Goal: Task Accomplishment & Management: Manage account settings

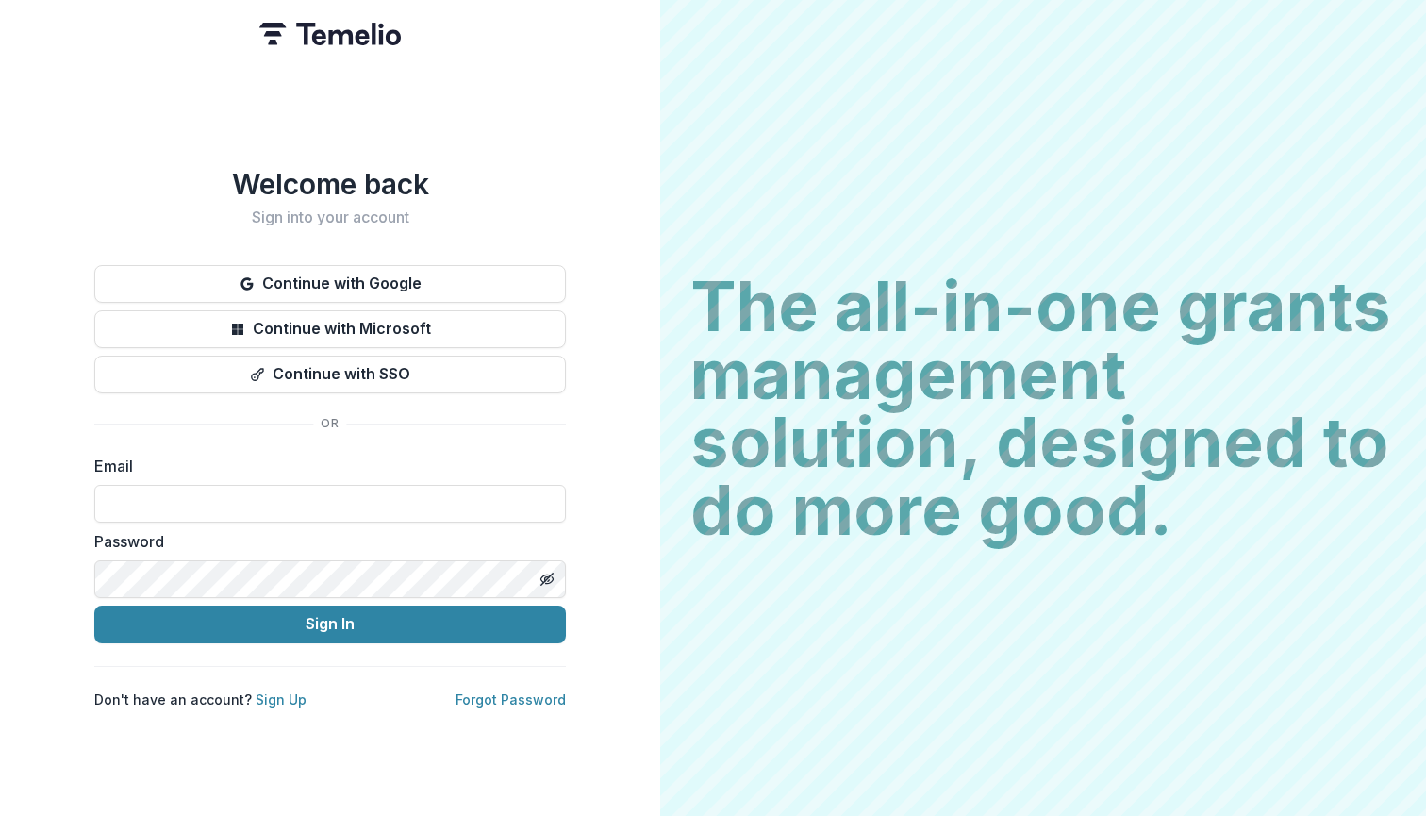
type input "**********"
click at [330, 616] on button "Sign In" at bounding box center [329, 624] width 471 height 38
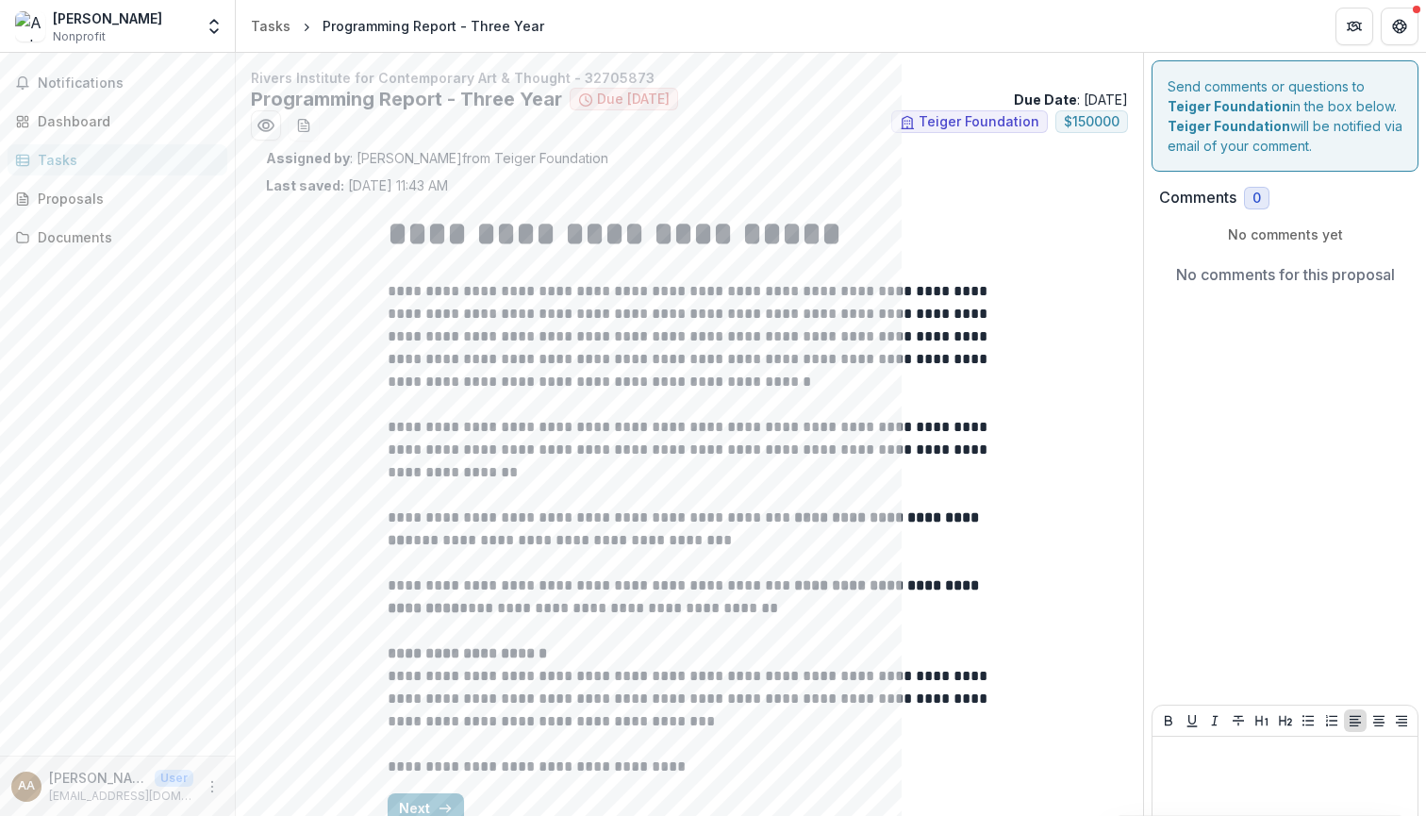
click at [66, 156] on div "Tasks" at bounding box center [125, 160] width 174 height 20
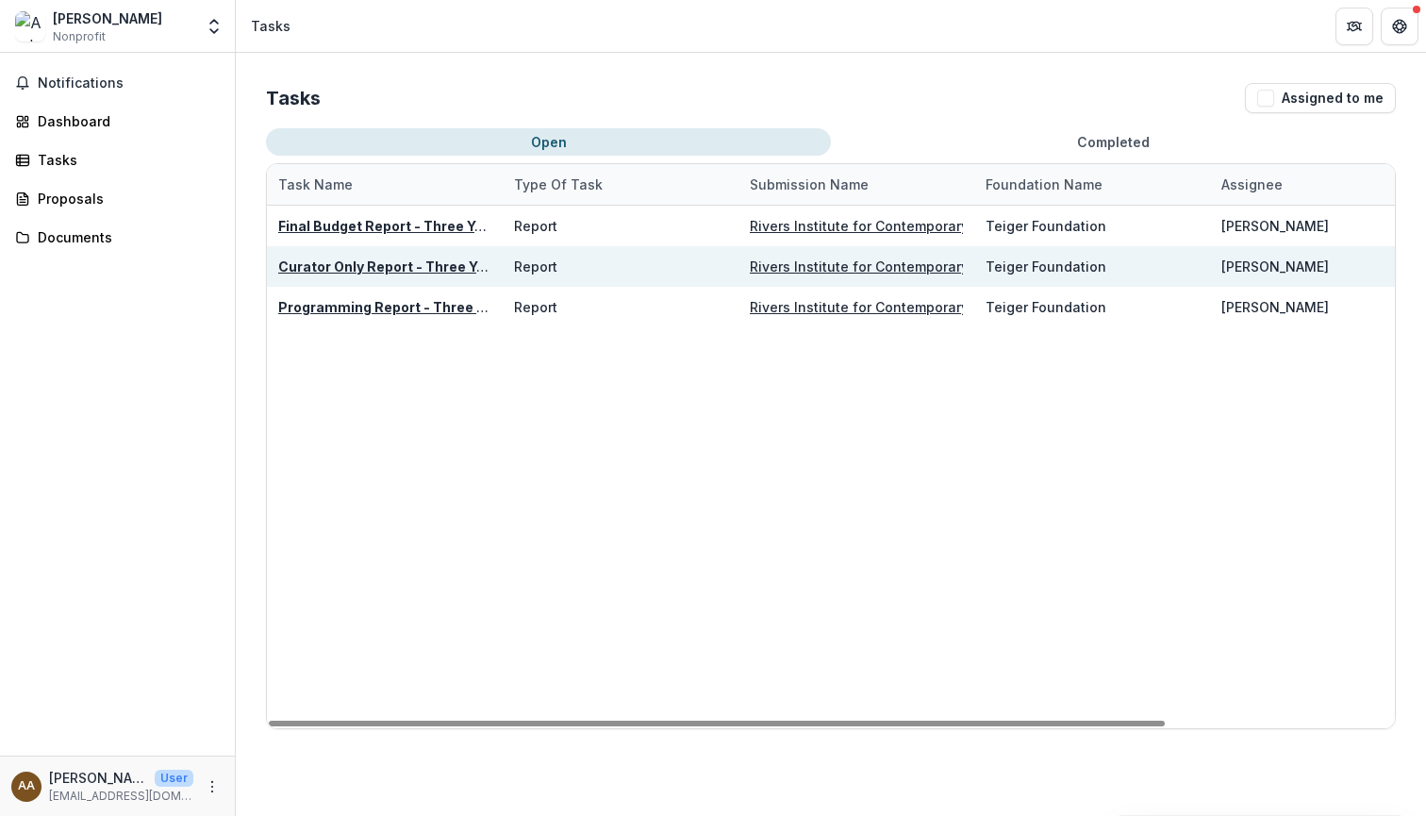
click at [340, 268] on u "Curator Only Report - Three Year" at bounding box center [388, 266] width 221 height 16
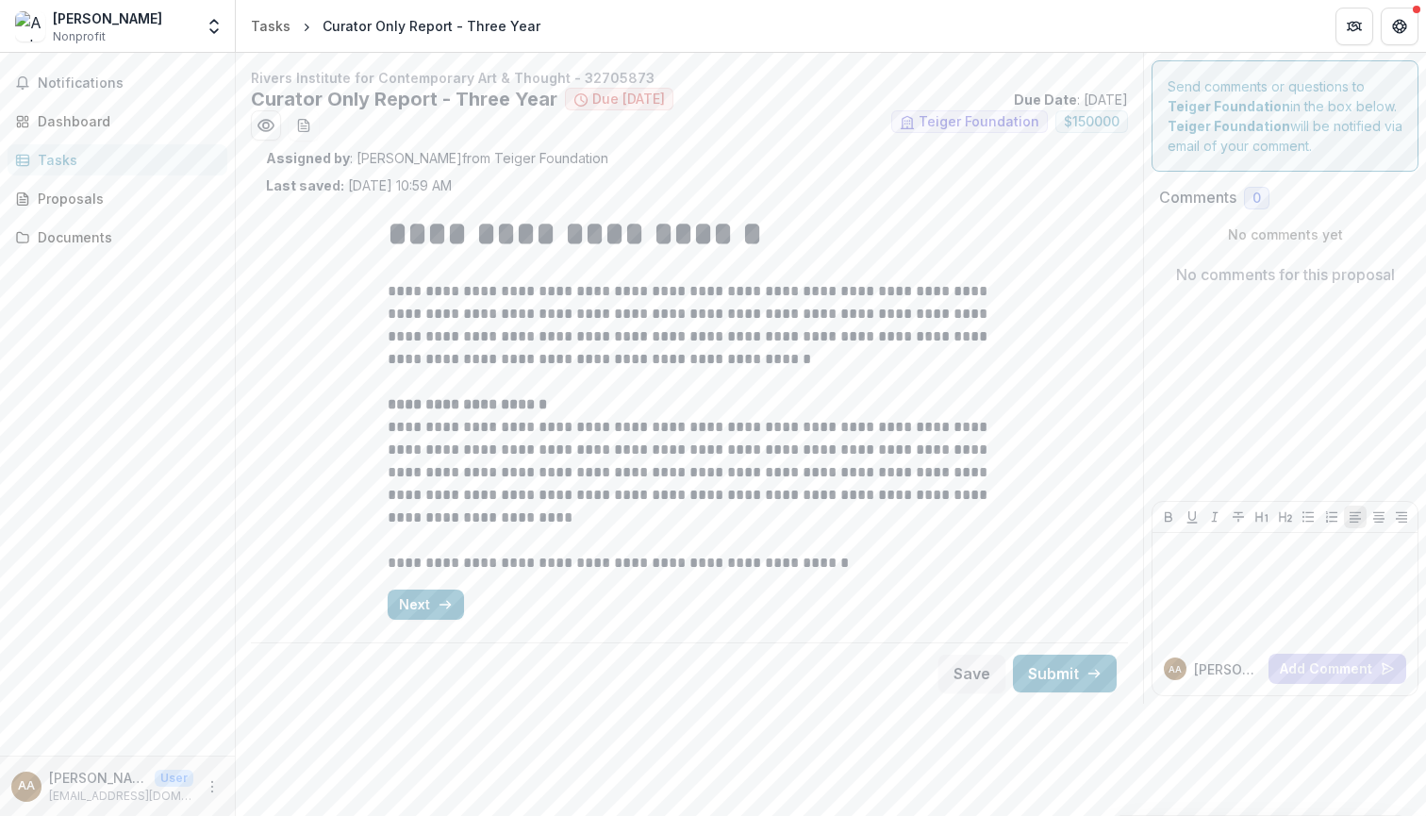
click at [59, 159] on div "Tasks" at bounding box center [125, 160] width 174 height 20
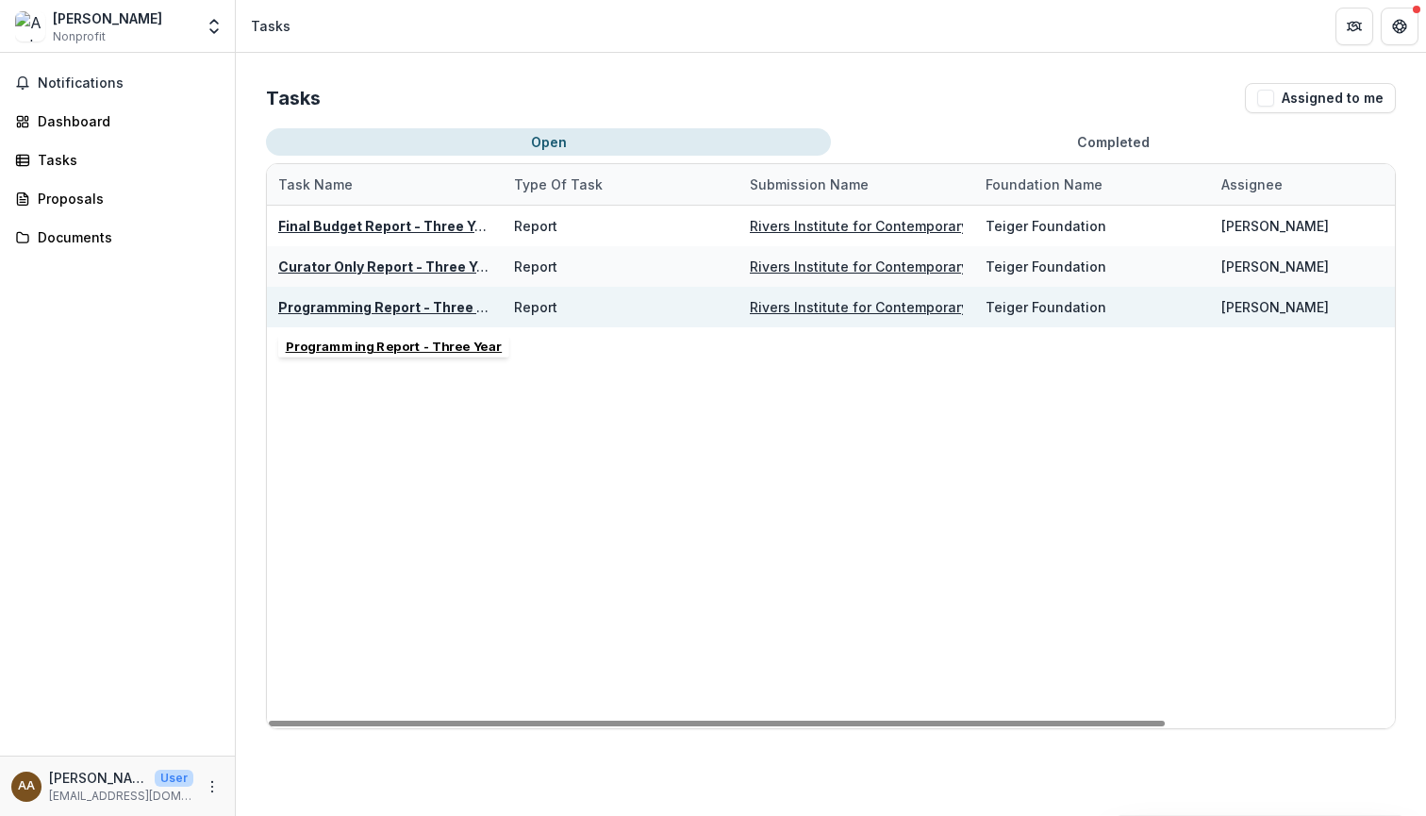
click at [349, 311] on u "Programming Report - Three Year" at bounding box center [392, 307] width 228 height 16
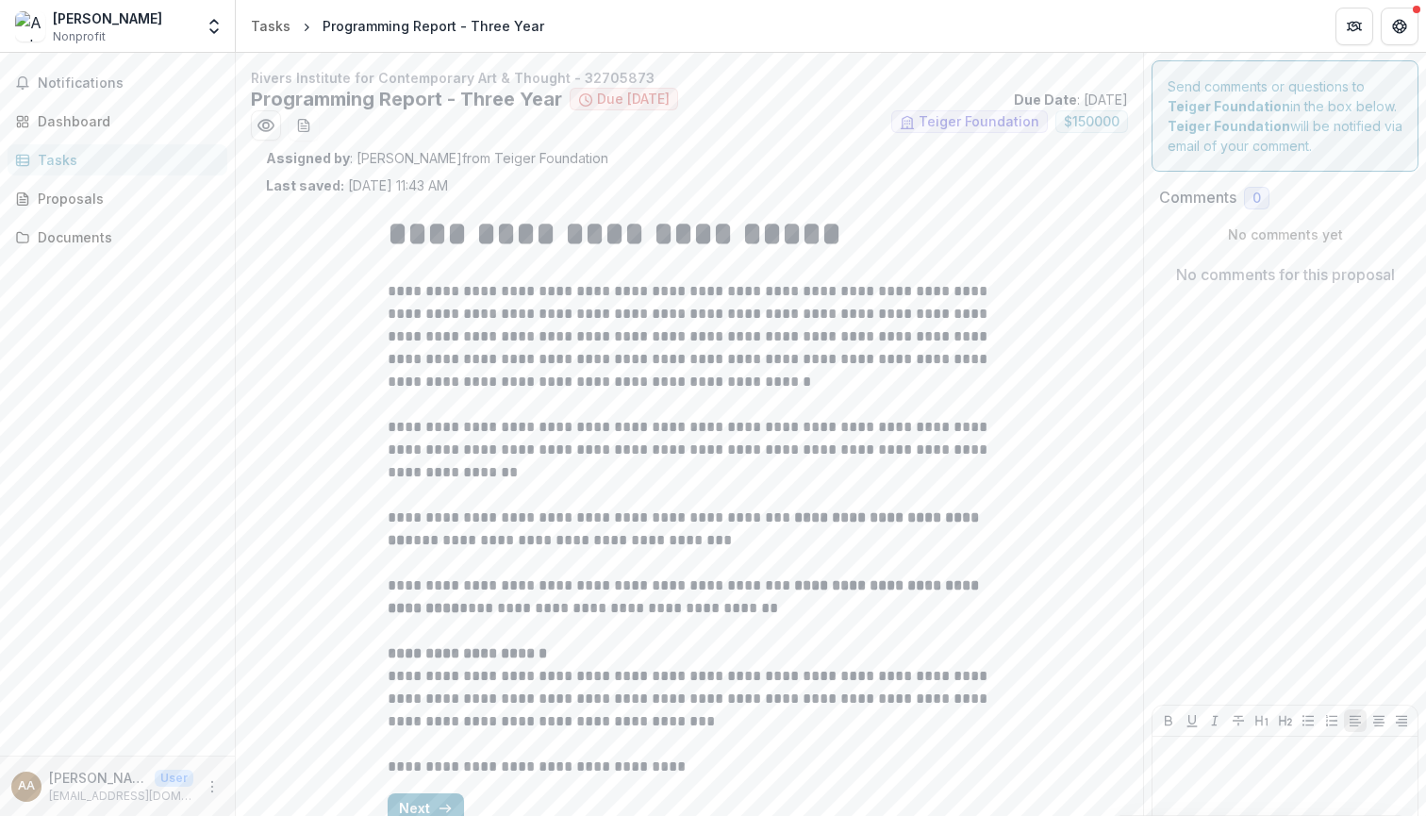
click at [56, 152] on div "Tasks" at bounding box center [125, 160] width 174 height 20
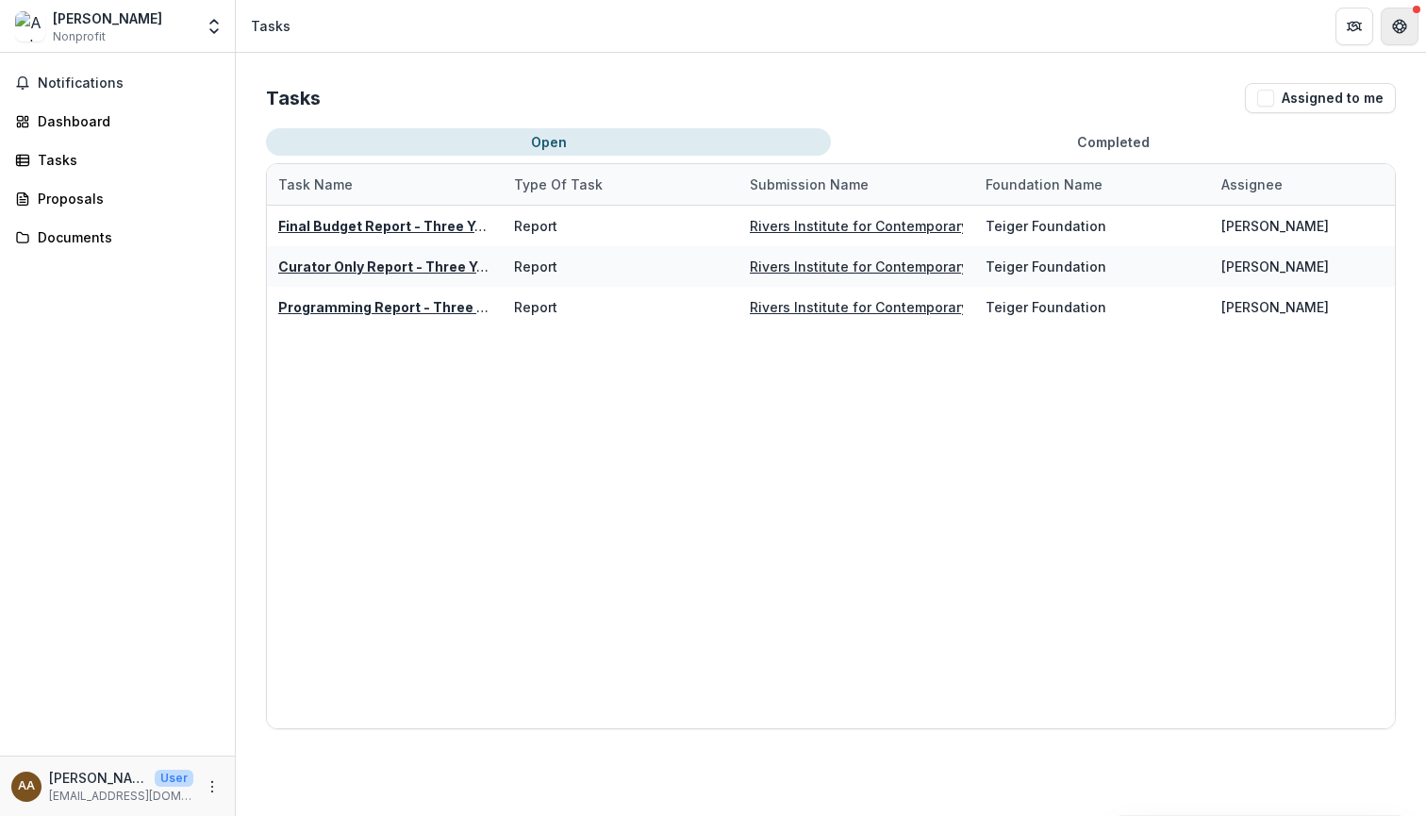
click at [1409, 12] on button "Get Help" at bounding box center [1399, 27] width 38 height 38
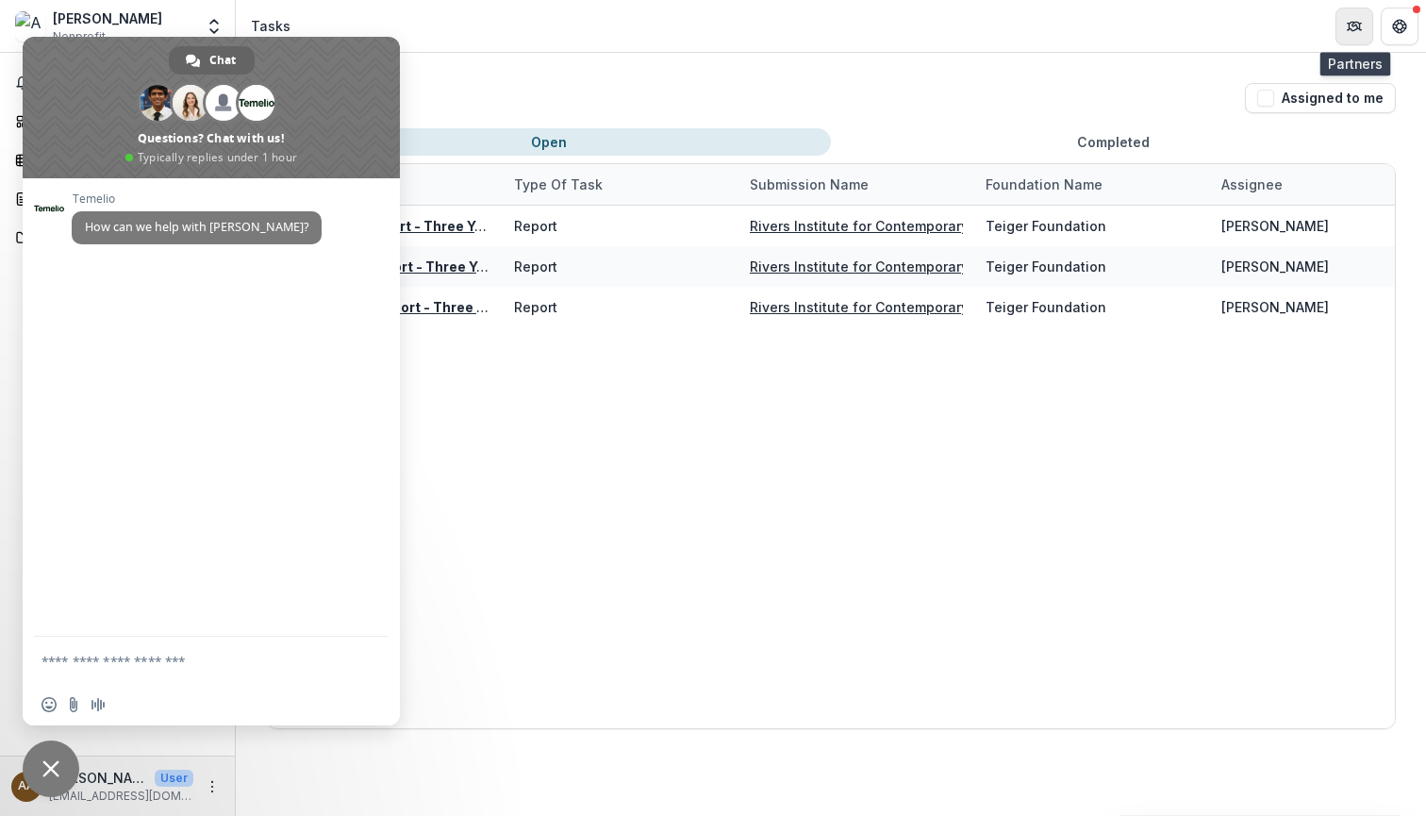
click at [1363, 26] on button "Partners" at bounding box center [1354, 27] width 38 height 38
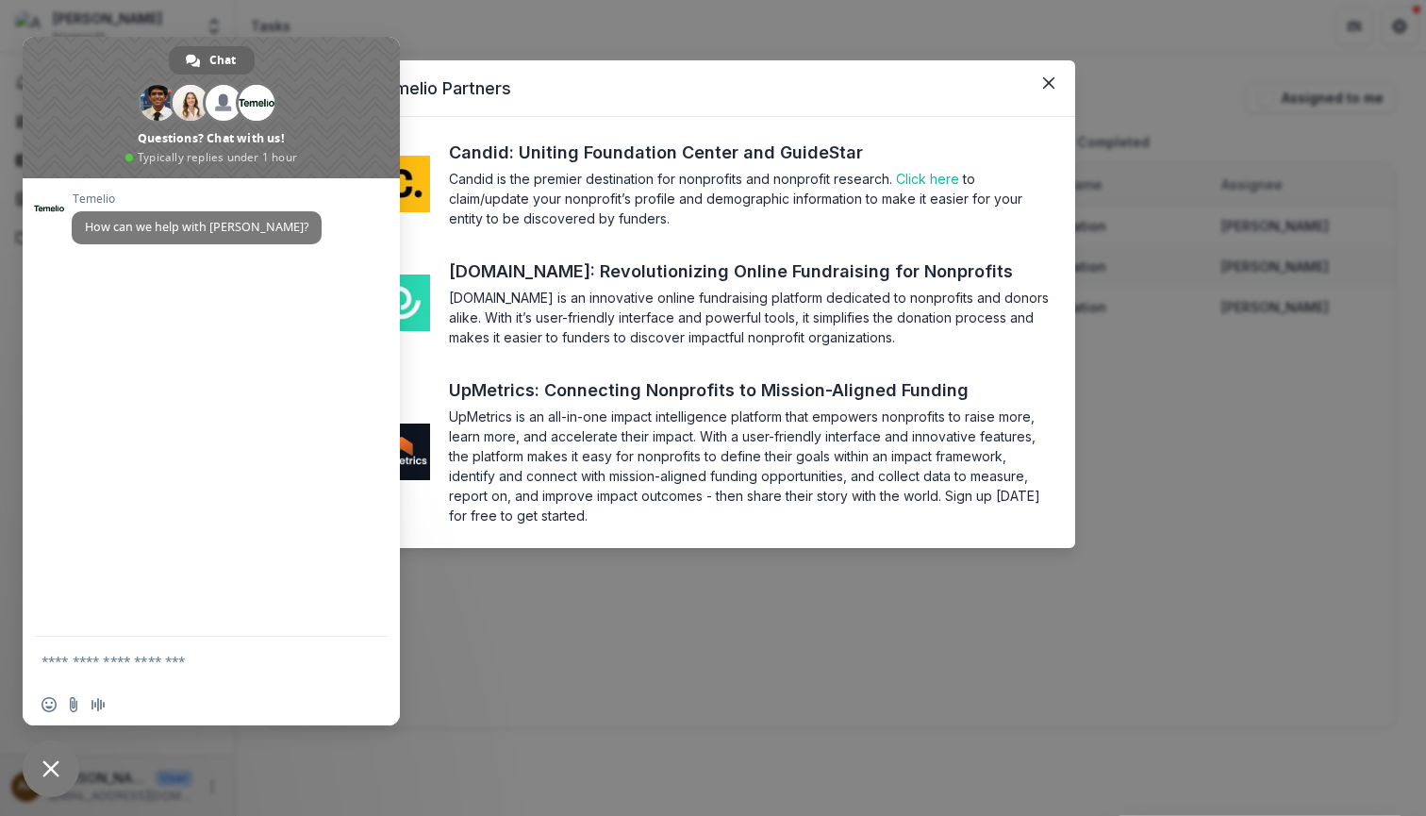
click at [1243, 43] on div "Temelio Partners Candid: Uniting Foundation Center and GuideStar Candid is the …" at bounding box center [713, 408] width 1426 height 816
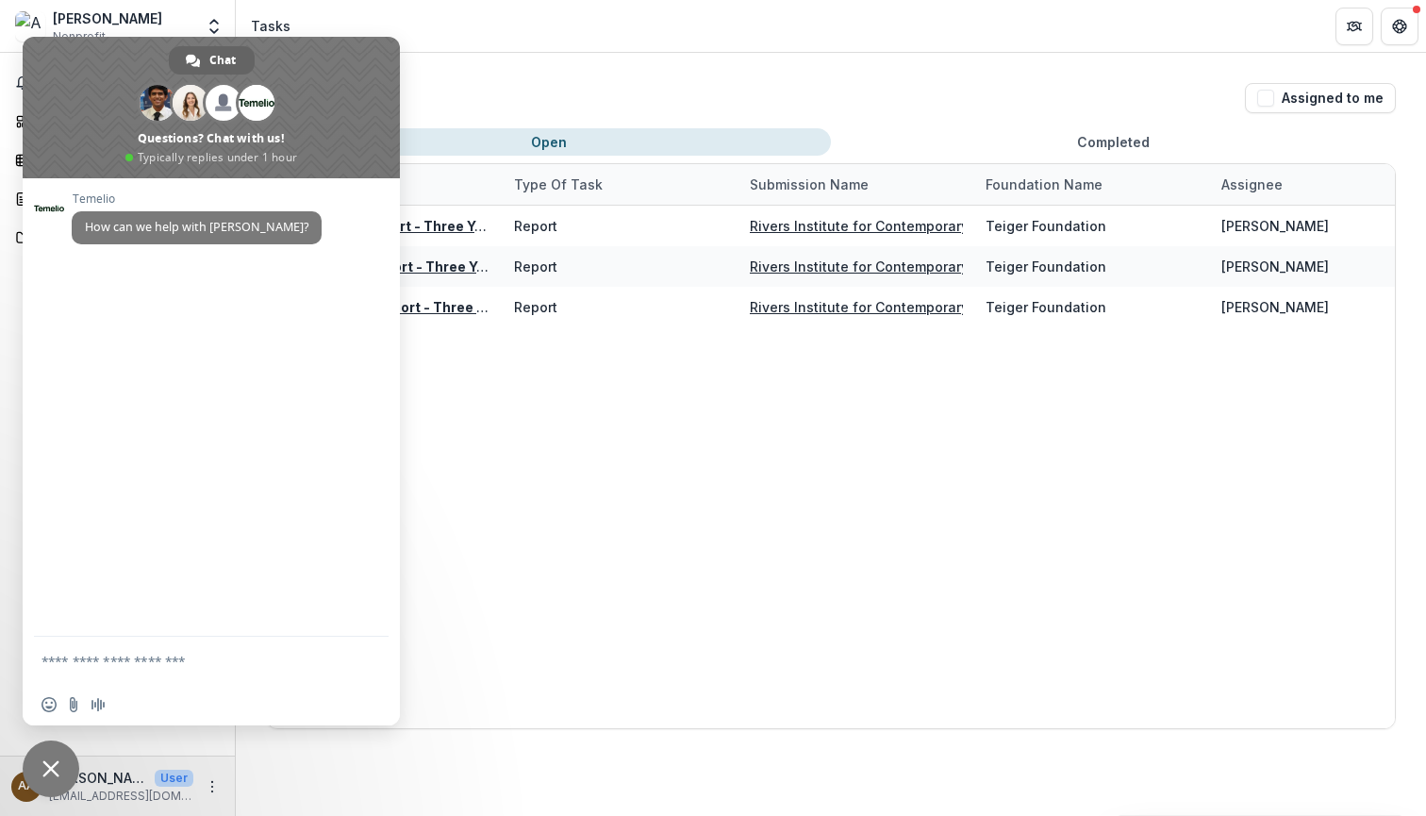
click at [873, 74] on div "Tasks Assigned to me Open Completed Task Name Type of Task Submission Name Foun…" at bounding box center [831, 406] width 1190 height 706
click at [0, 675] on div "Notifications Dashboard Tasks Proposals Documents" at bounding box center [117, 404] width 235 height 702
click at [30, 775] on span "Close chat" at bounding box center [51, 768] width 57 height 57
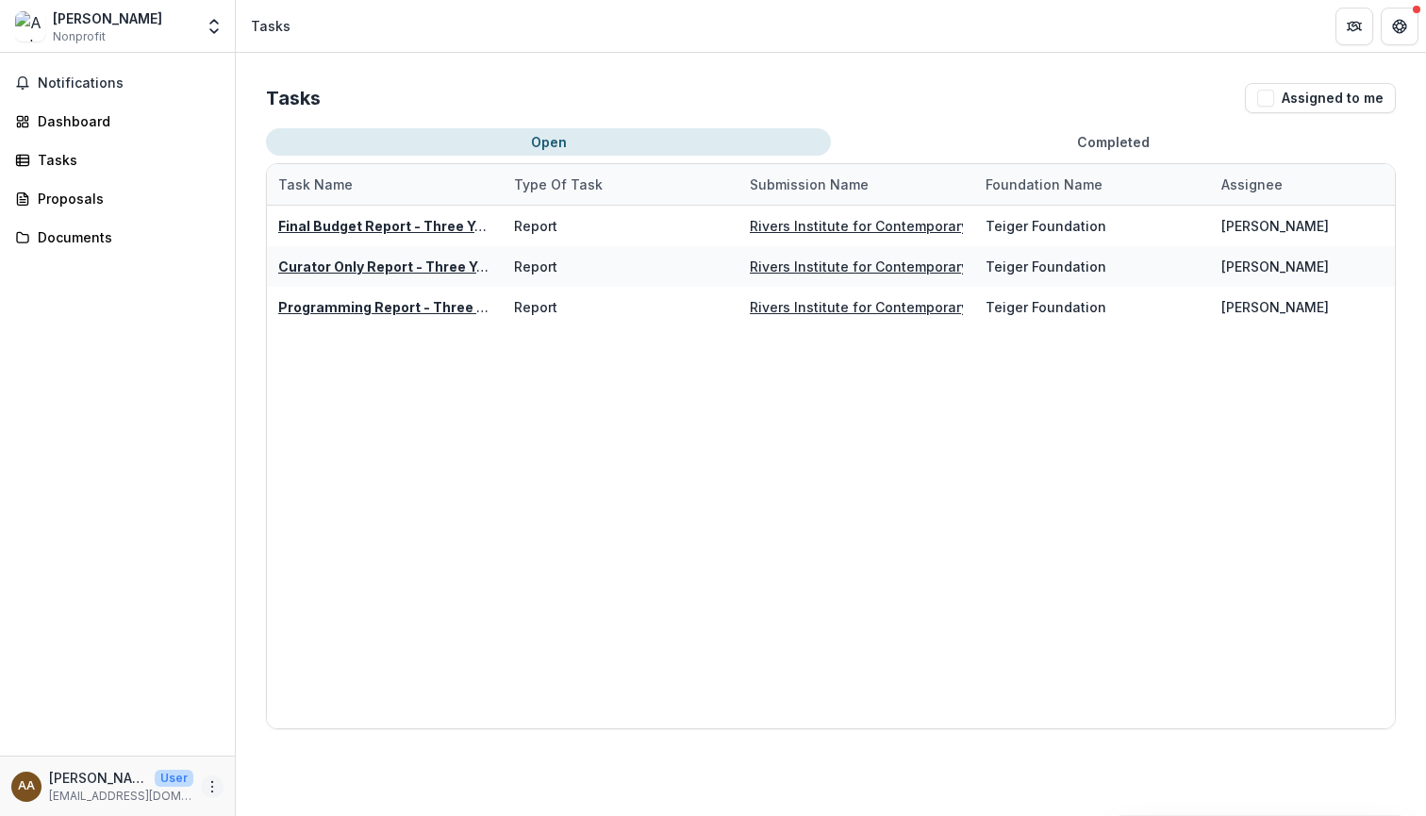
click at [206, 793] on icon "More" at bounding box center [212, 786] width 15 height 15
click at [266, 783] on button "Logout" at bounding box center [337, 777] width 202 height 31
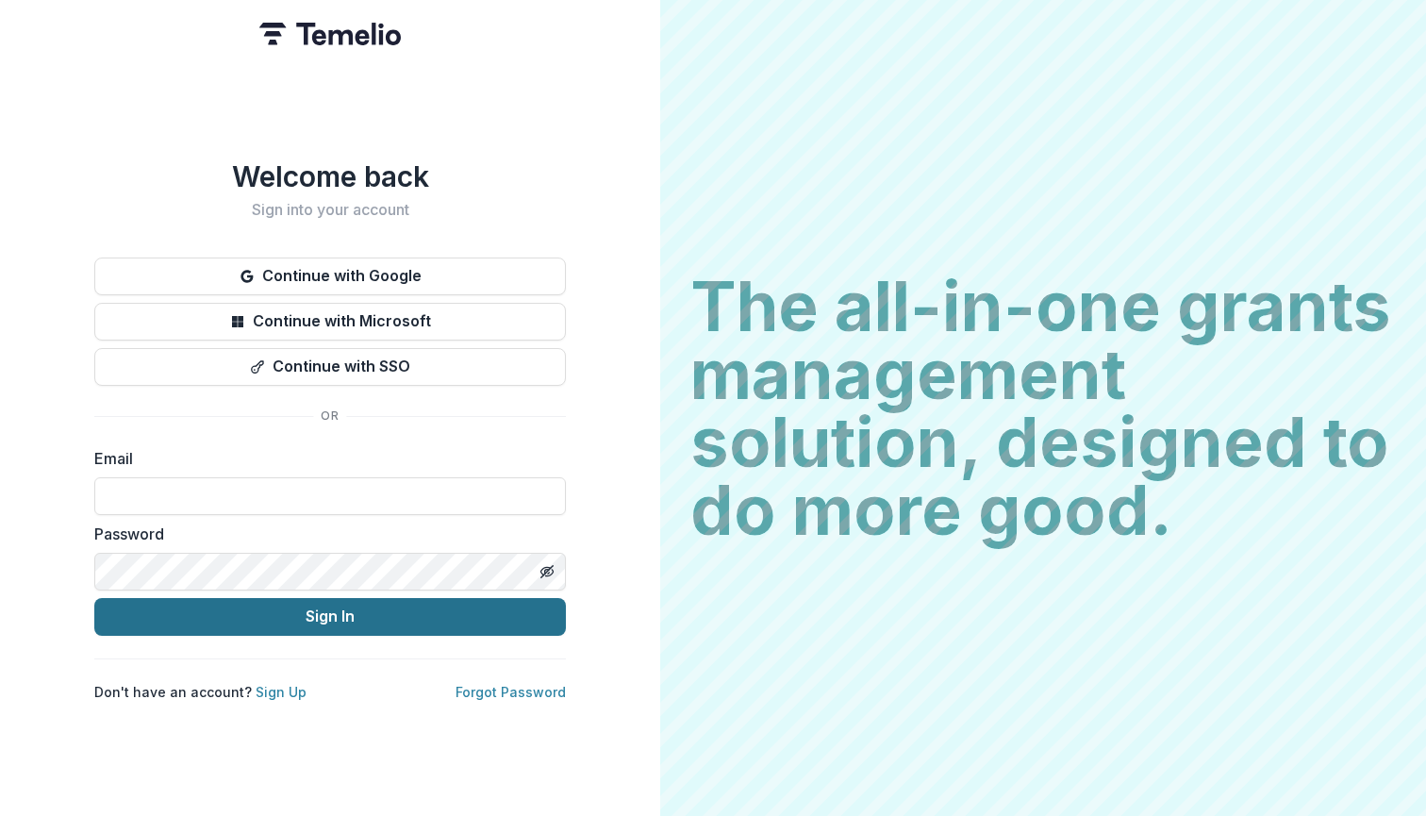
type input "*"
